Goal: Task Accomplishment & Management: Complete application form

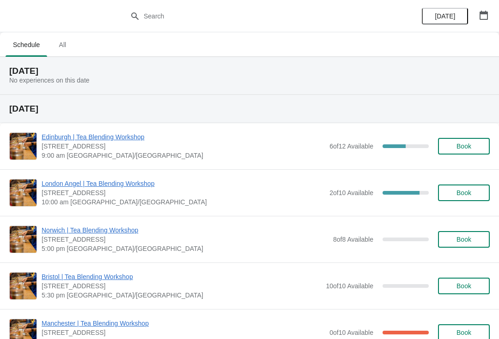
click at [483, 18] on icon "button" at bounding box center [483, 15] width 9 height 9
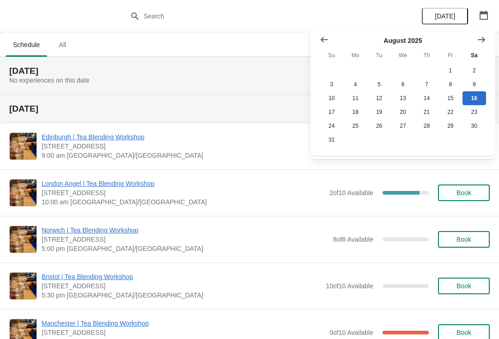
click at [474, 41] on button "Show next month, September 2025" at bounding box center [481, 39] width 17 height 17
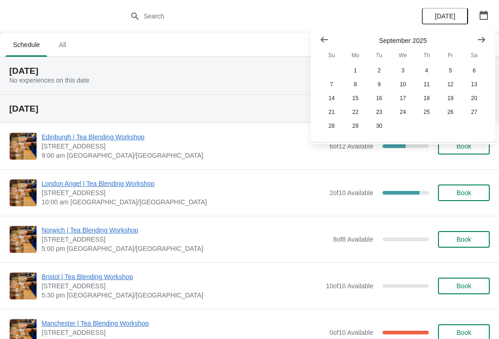
click at [484, 39] on icon "Show next month, October 2025" at bounding box center [480, 39] width 7 height 6
click at [452, 127] on button "31" at bounding box center [450, 126] width 24 height 14
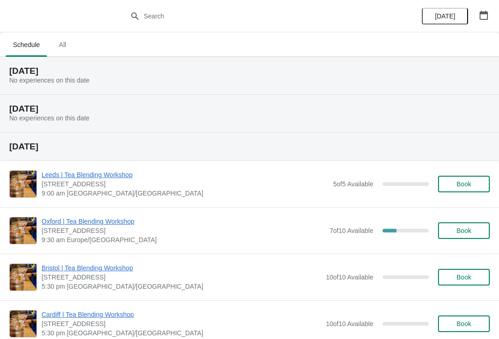
click at [483, 21] on button "button" at bounding box center [483, 15] width 17 height 17
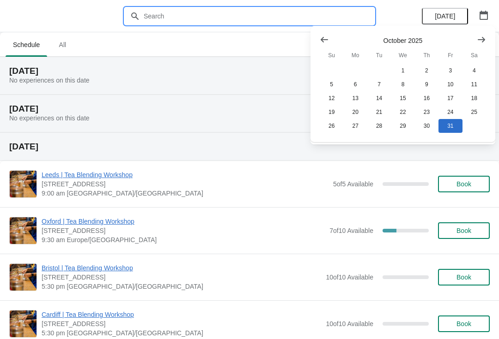
click at [199, 12] on input "text" at bounding box center [258, 16] width 231 height 17
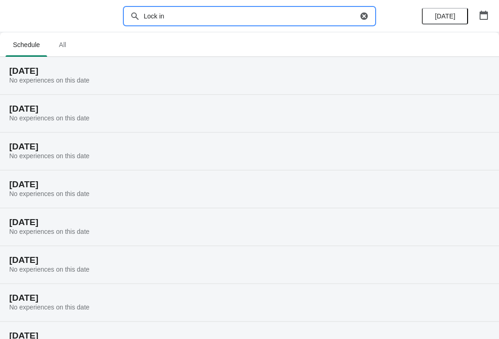
type input "Lock in"
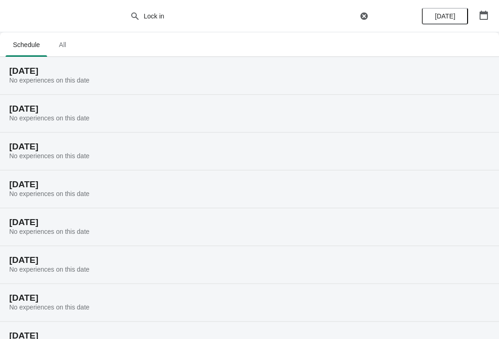
click at [59, 43] on span "All" at bounding box center [62, 44] width 23 height 17
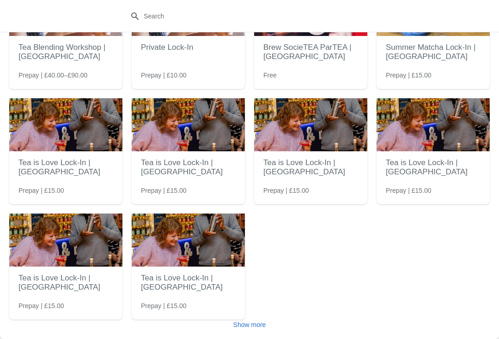
scroll to position [83, 0]
click at [61, 254] on img at bounding box center [65, 240] width 113 height 53
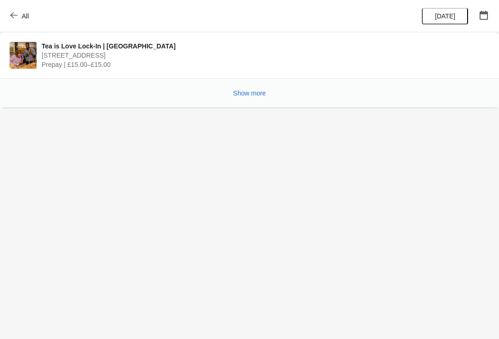
click at [253, 81] on div "Show more" at bounding box center [246, 90] width 488 height 18
click at [249, 92] on span "Show more" at bounding box center [249, 93] width 33 height 7
click at [16, 15] on icon "button" at bounding box center [13, 15] width 7 height 6
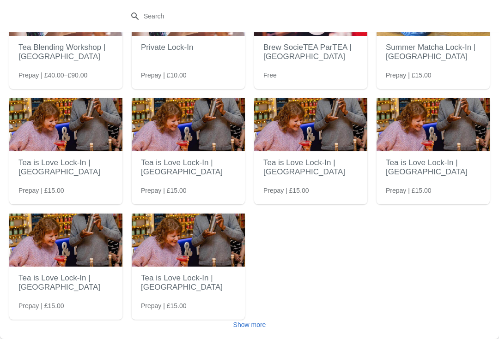
scroll to position [83, 0]
click at [258, 320] on button "Show more" at bounding box center [249, 325] width 40 height 17
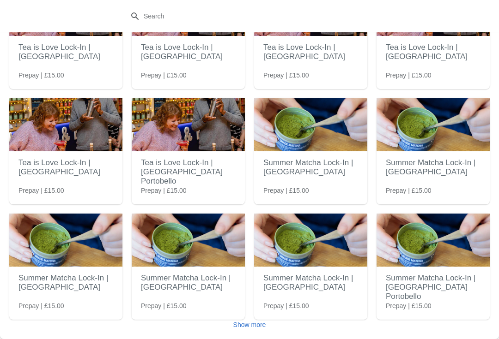
scroll to position [314, 0]
click at [247, 332] on button "Show more" at bounding box center [249, 325] width 40 height 17
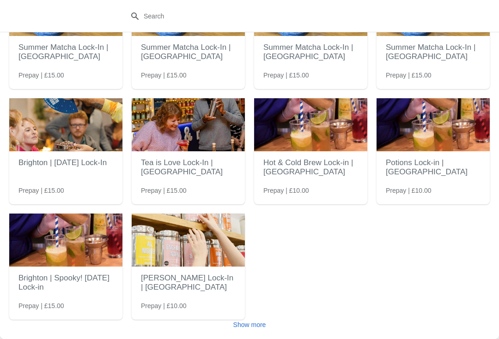
scroll to position [660, 0]
click at [258, 326] on span "Show more" at bounding box center [249, 324] width 33 height 7
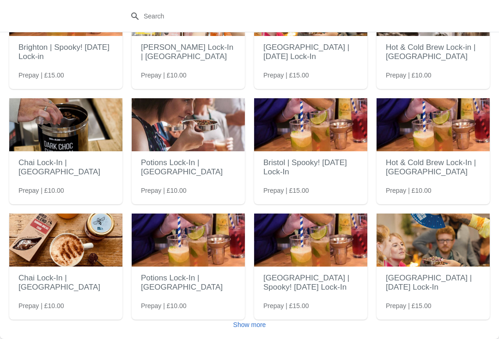
scroll to position [891, 0]
click at [254, 324] on span "Show more" at bounding box center [249, 324] width 33 height 7
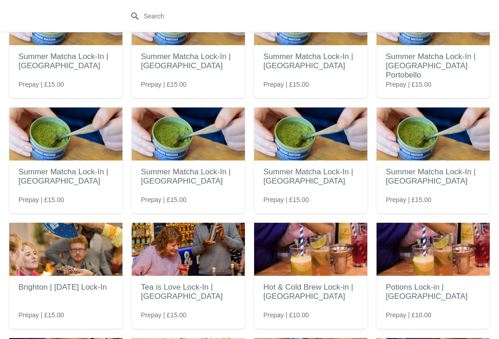
scroll to position [473, 0]
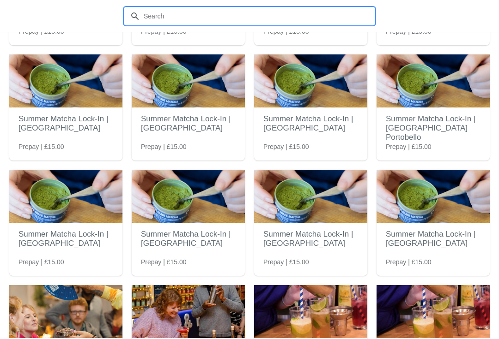
click at [235, 18] on input "text" at bounding box center [258, 16] width 231 height 17
type input "Glasgow lock in"
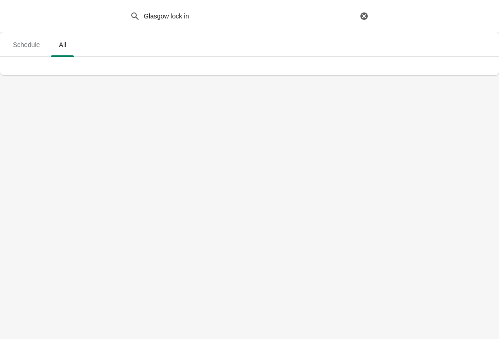
click at [22, 38] on span "Schedule" at bounding box center [27, 44] width 42 height 17
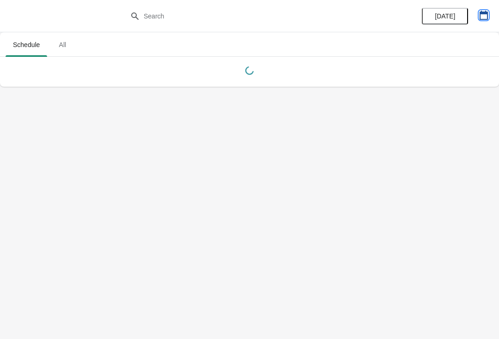
click at [491, 9] on button "button" at bounding box center [483, 15] width 17 height 17
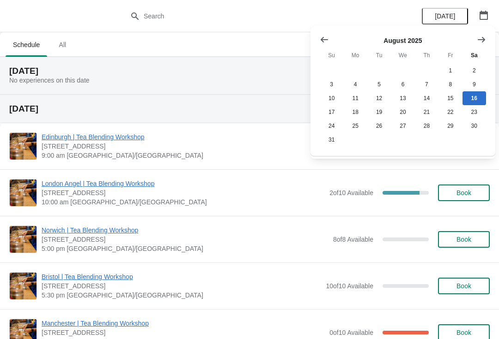
click at [494, 39] on div "August 2025 Su Mo Tu We Th Fr Sa 1 2 3 4 5 6 7 8 9 10 11 12 13 14 15 16 17 18 1…" at bounding box center [402, 91] width 185 height 130
click at [485, 39] on icon "Show next month, September 2025" at bounding box center [480, 39] width 9 height 9
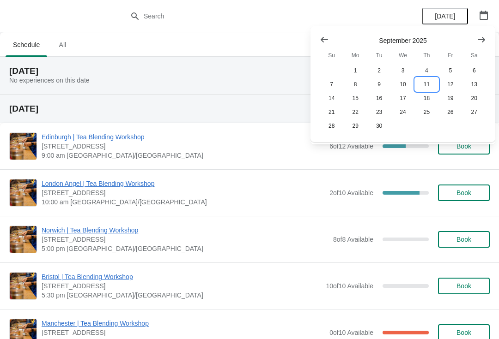
click at [430, 87] on button "11" at bounding box center [427, 85] width 24 height 14
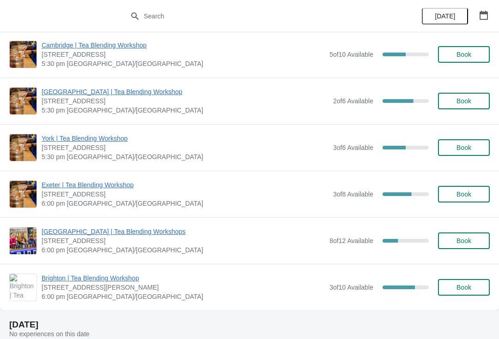
scroll to position [425, 0]
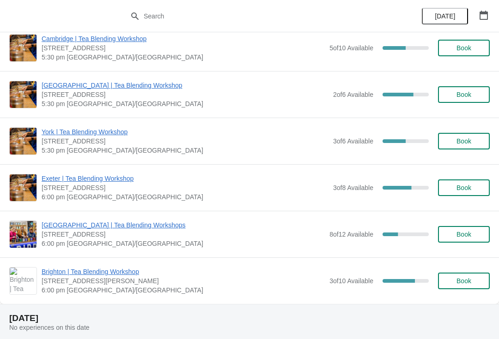
click at [461, 231] on span "Book" at bounding box center [463, 234] width 15 height 7
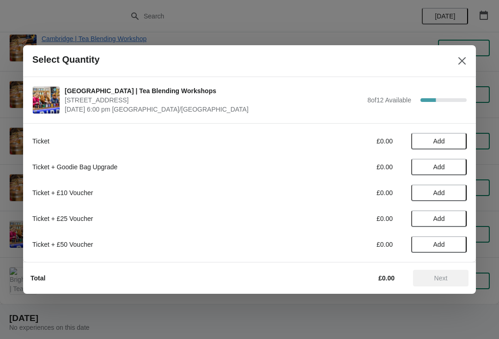
click at [419, 193] on span "Add" at bounding box center [438, 192] width 39 height 7
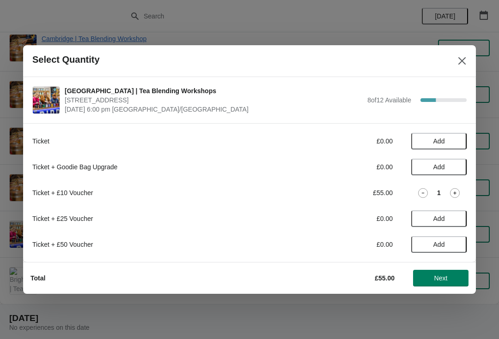
click at [446, 277] on span "Next" at bounding box center [440, 278] width 13 height 7
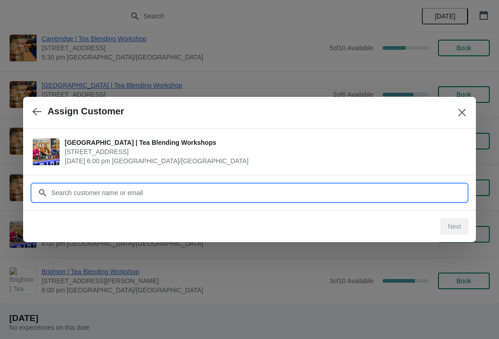
click at [257, 191] on input "Customer" at bounding box center [259, 193] width 416 height 17
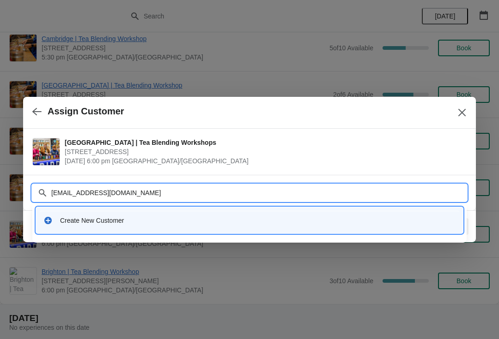
type input "[EMAIL_ADDRESS][DOMAIN_NAME]"
click at [150, 222] on div "Create New Customer" at bounding box center [257, 220] width 395 height 9
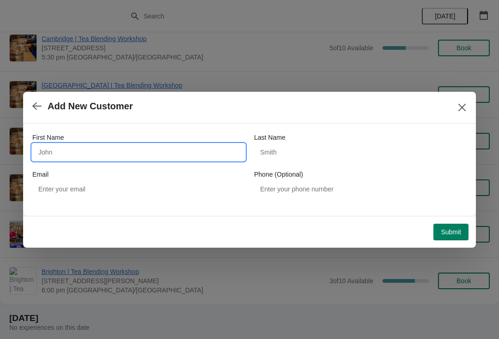
click at [192, 146] on input "First Name" at bounding box center [138, 152] width 212 height 17
type input "[PERSON_NAME]"
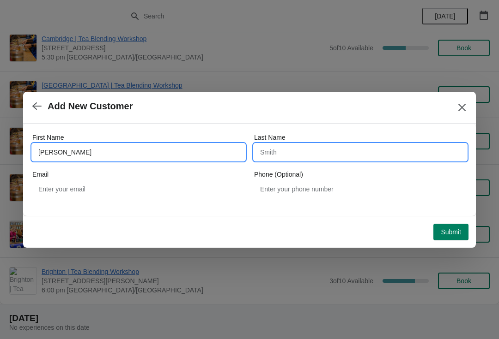
click at [351, 153] on input "Last Name" at bounding box center [360, 152] width 212 height 17
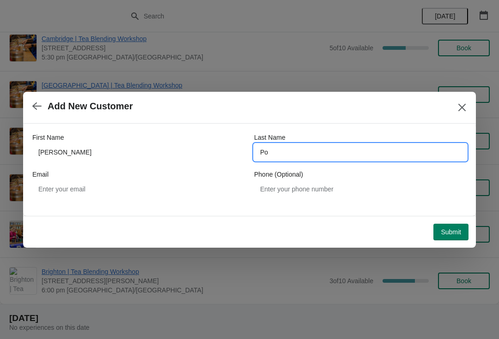
type input "P"
type input "Young"
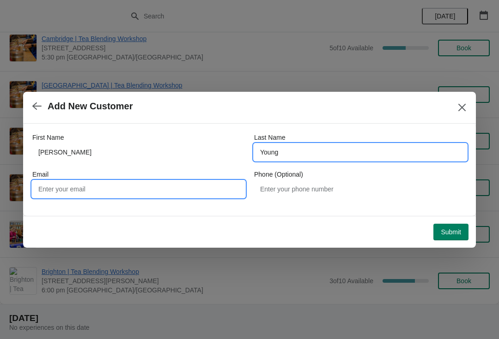
click at [148, 196] on input "Email" at bounding box center [138, 189] width 212 height 17
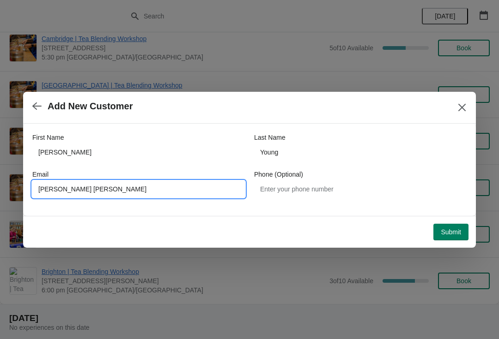
click at [147, 186] on input "[PERSON_NAME] [PERSON_NAME]" at bounding box center [138, 189] width 212 height 17
type input "K"
type input "[EMAIL_ADDRESS][DOMAIN_NAME]"
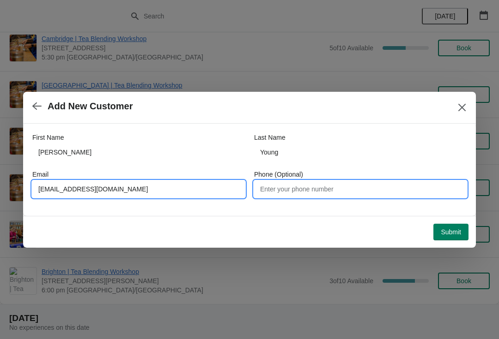
click at [352, 187] on input "Phone (Optional)" at bounding box center [360, 189] width 212 height 17
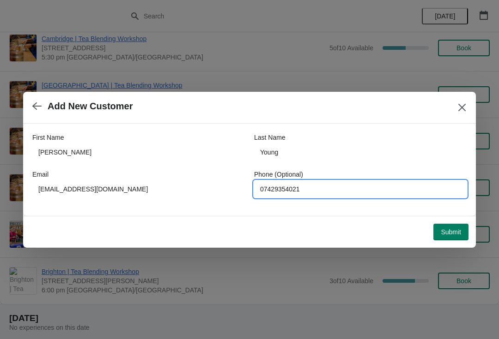
type input "07429354021"
click at [456, 235] on span "Submit" at bounding box center [450, 232] width 20 height 7
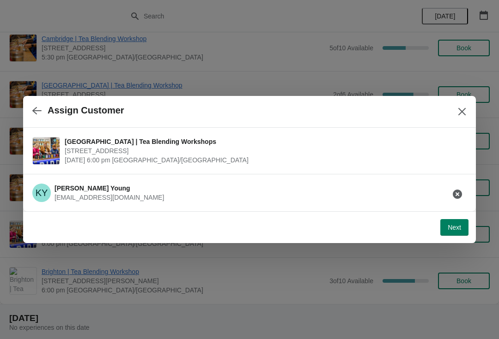
click at [452, 226] on span "Next" at bounding box center [453, 227] width 13 height 7
select select "No"
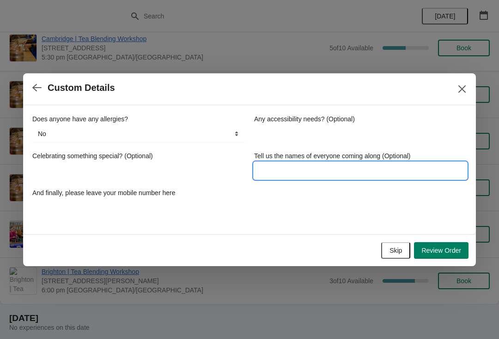
click at [337, 163] on input "Tell us the names of everyone coming along (Optional)" at bounding box center [360, 171] width 212 height 17
type input "[PERSON_NAME]"
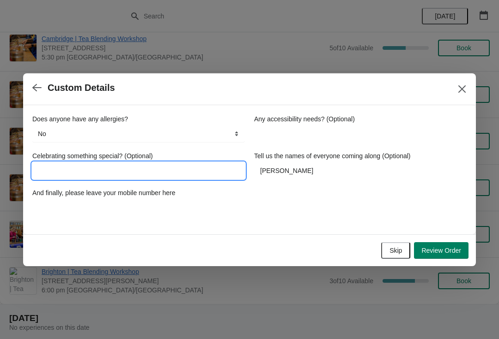
click at [154, 176] on input "Celebrating something special? (Optional)" at bounding box center [138, 171] width 212 height 17
type input "Birthday"
